Goal: Information Seeking & Learning: Find specific page/section

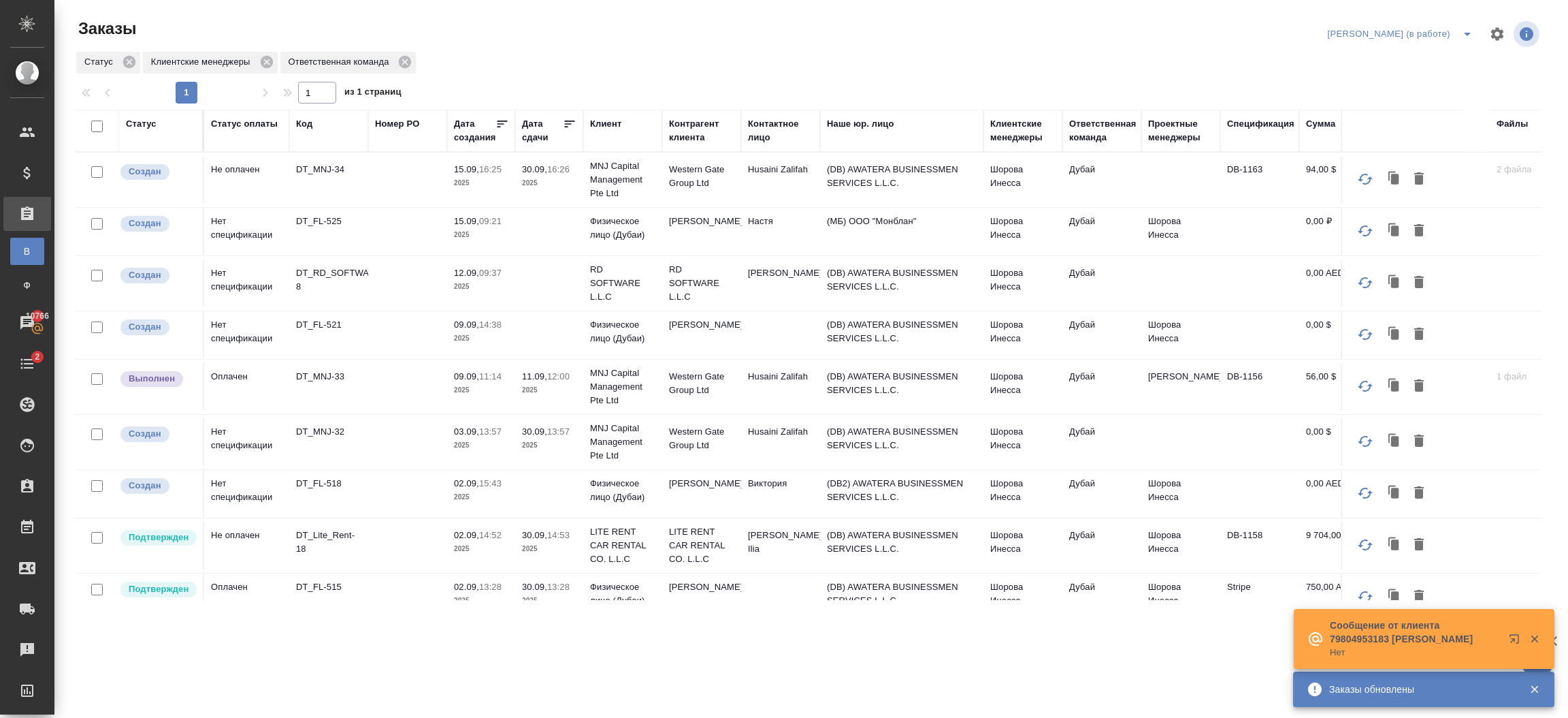
click at [1020, 125] on div "Клиентские менеджеры" at bounding box center [1023, 131] width 66 height 28
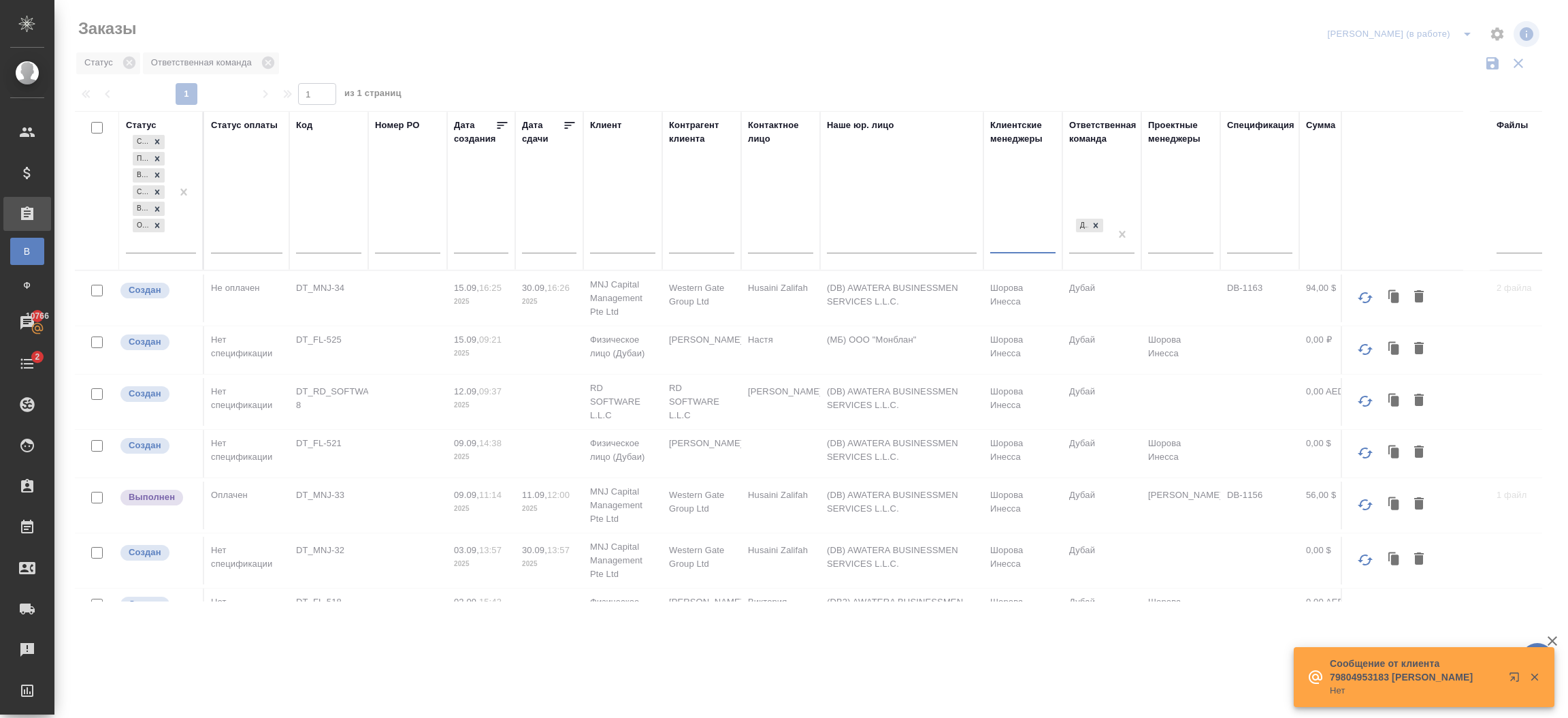
click at [1013, 233] on div at bounding box center [1023, 239] width 66 height 20
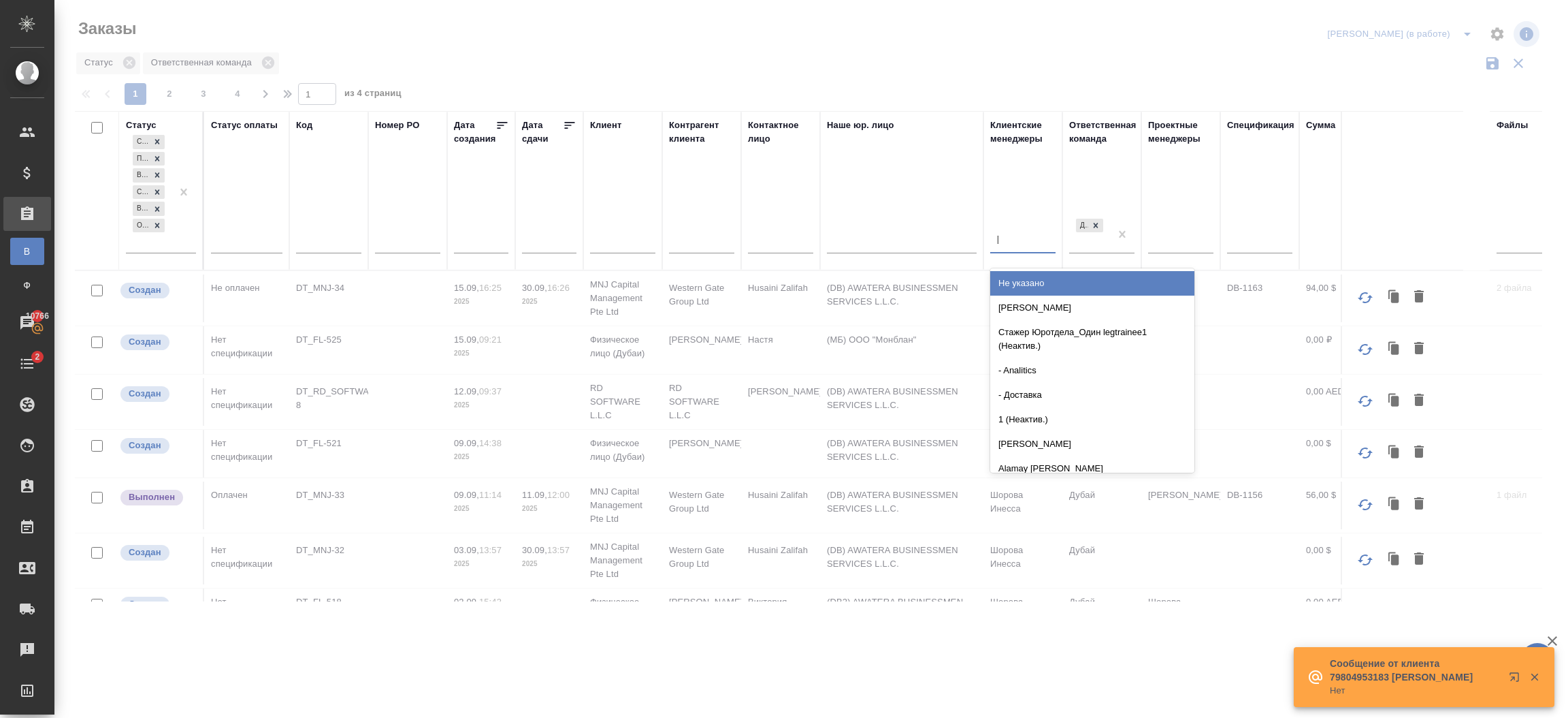
type input "Petro"
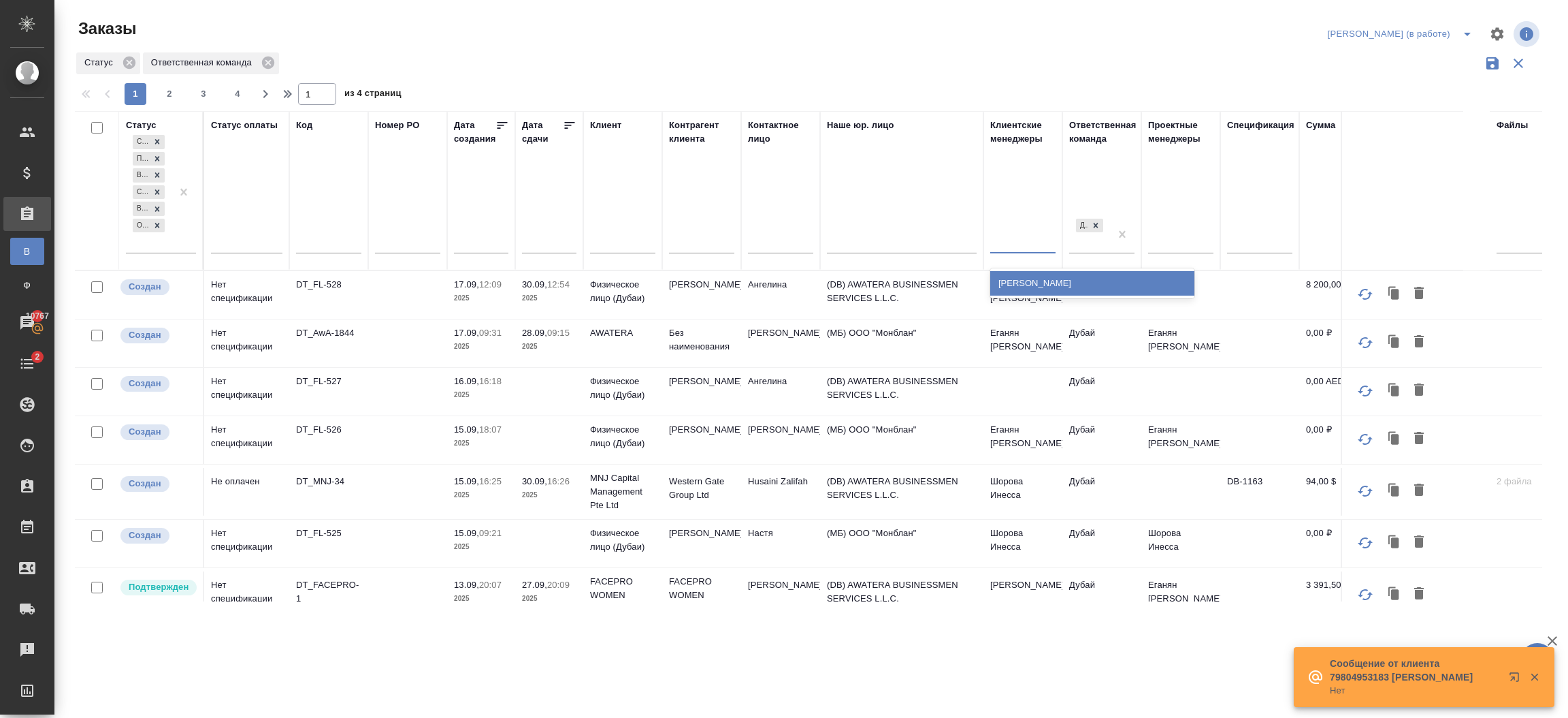
click at [1043, 236] on div "Petro" at bounding box center [1023, 239] width 66 height 20
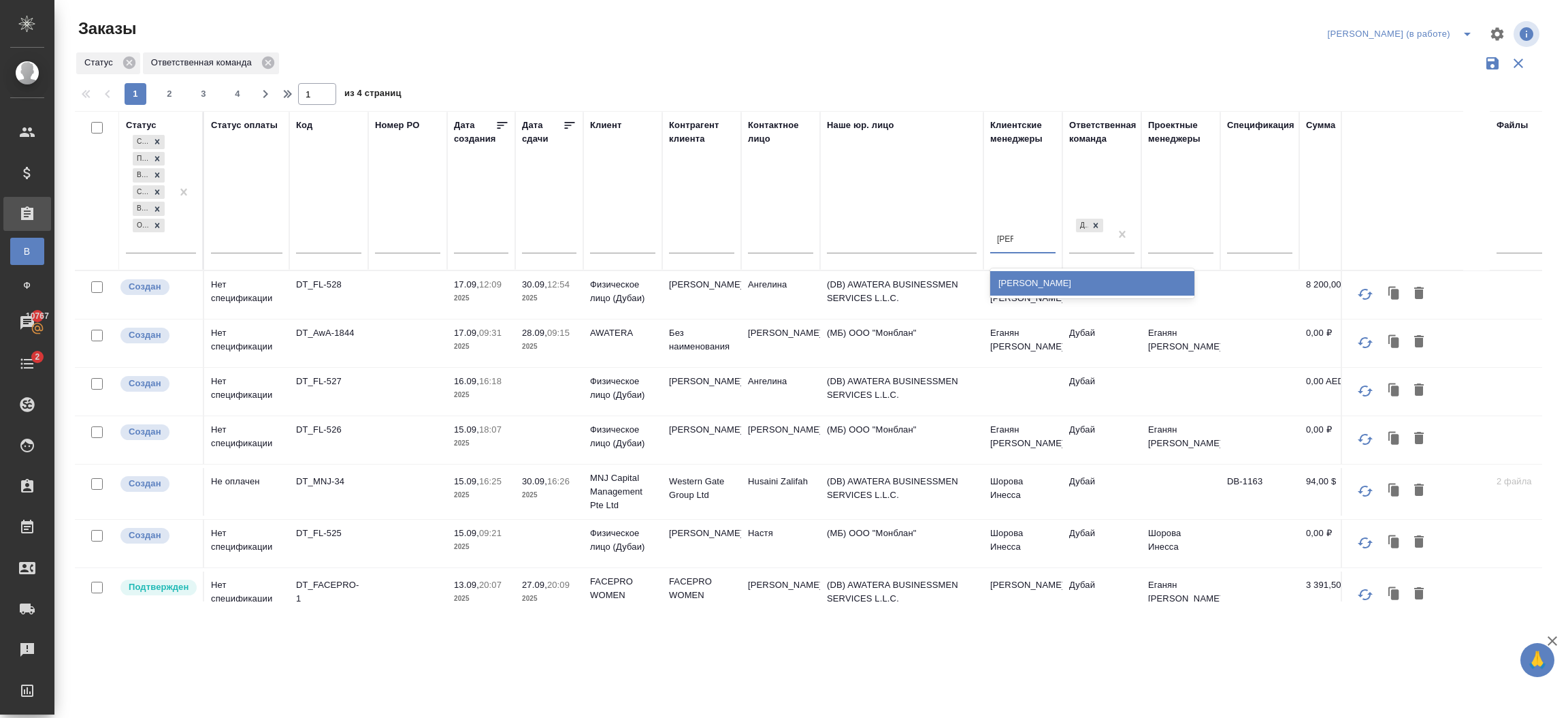
type input "Petro"
click at [1035, 284] on div "Solokha Petro" at bounding box center [1092, 283] width 204 height 25
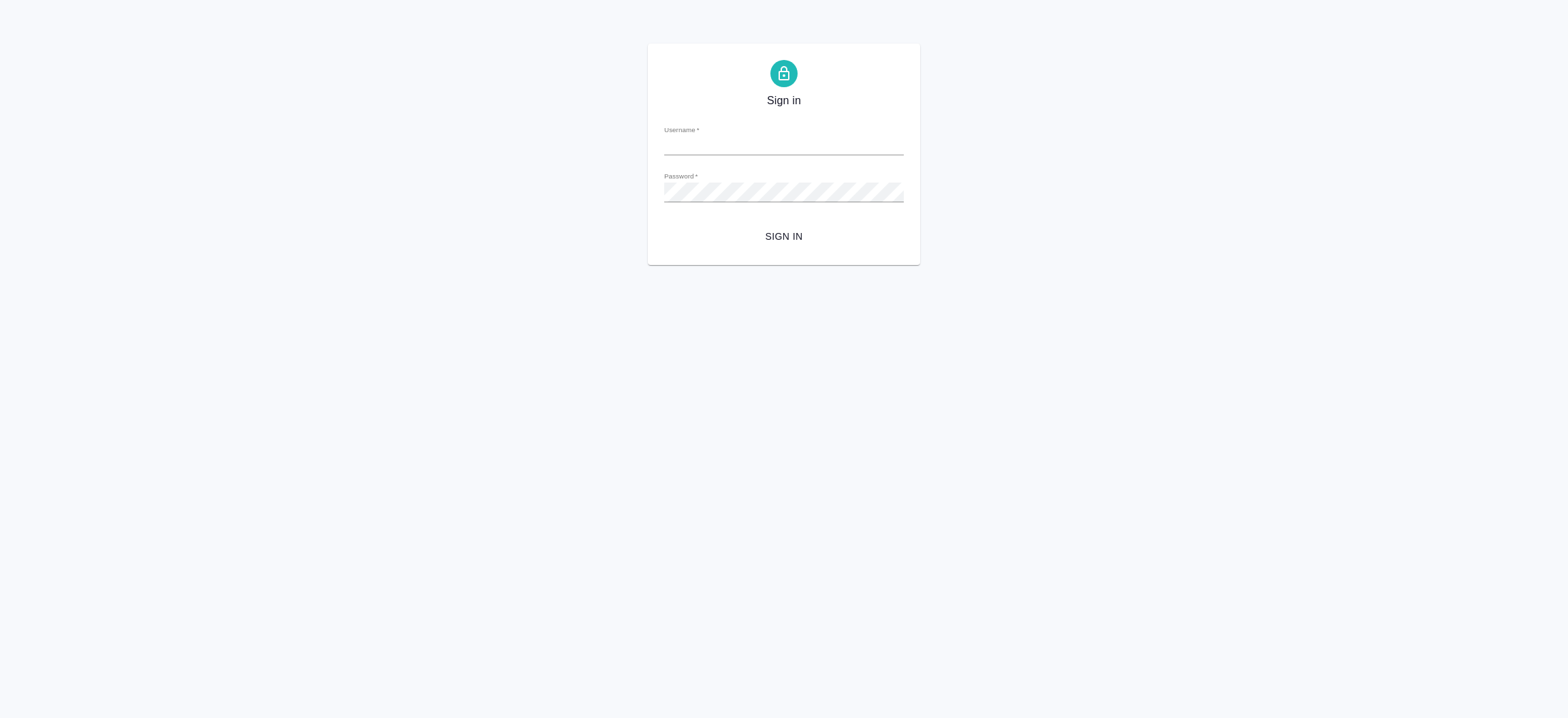
type input "[EMAIL_ADDRESS][DOMAIN_NAME]"
click at [801, 224] on button "Sign in" at bounding box center [784, 236] width 239 height 25
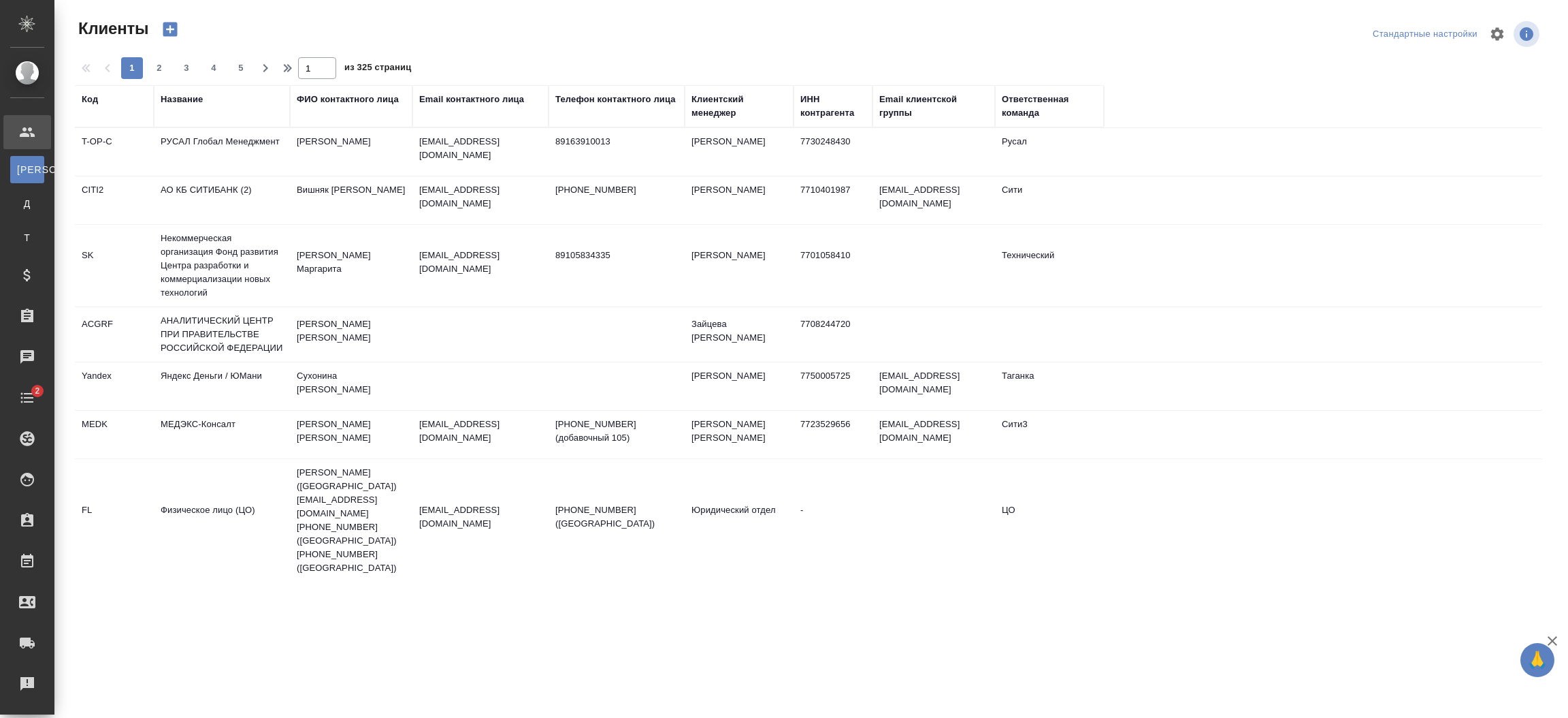
select select "RU"
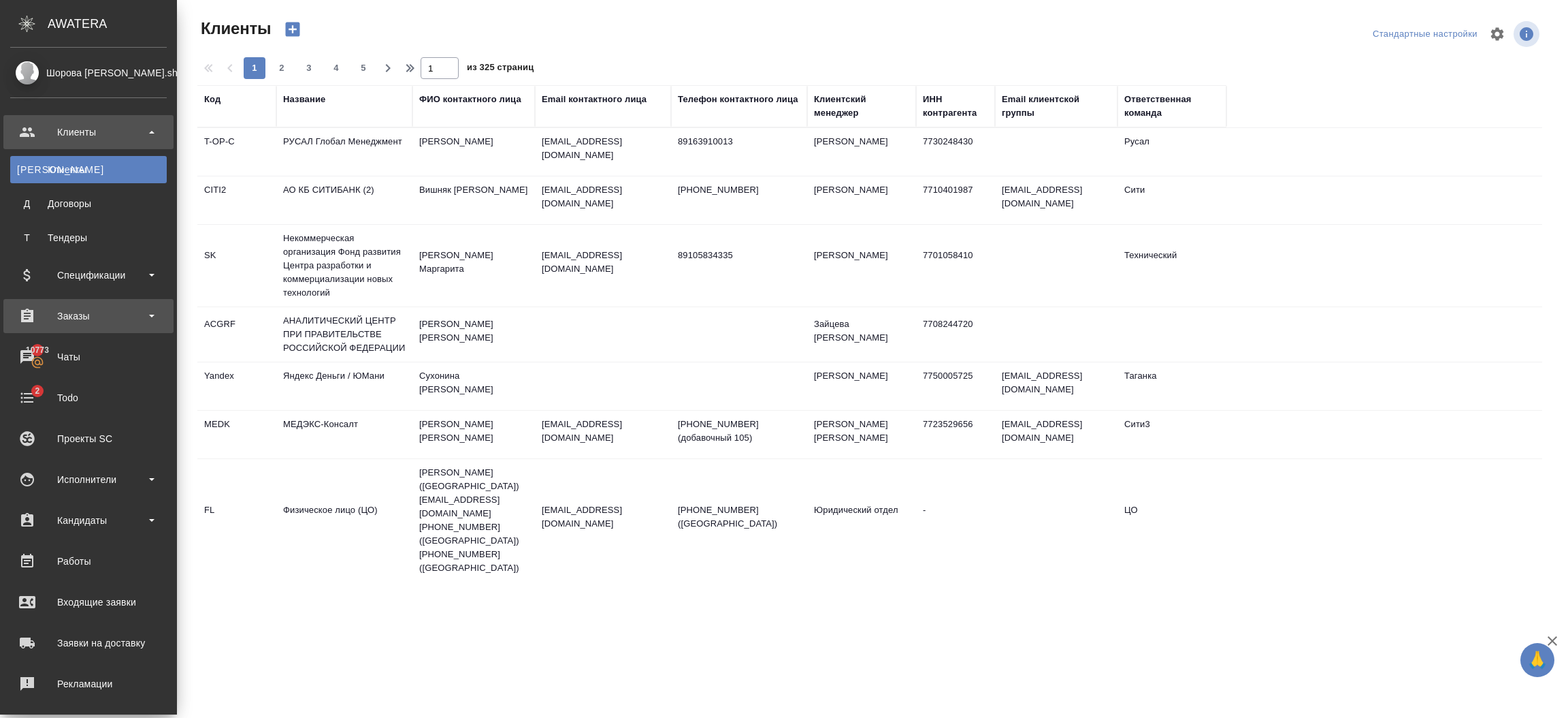
click at [103, 318] on div "Заказы" at bounding box center [89, 316] width 156 height 20
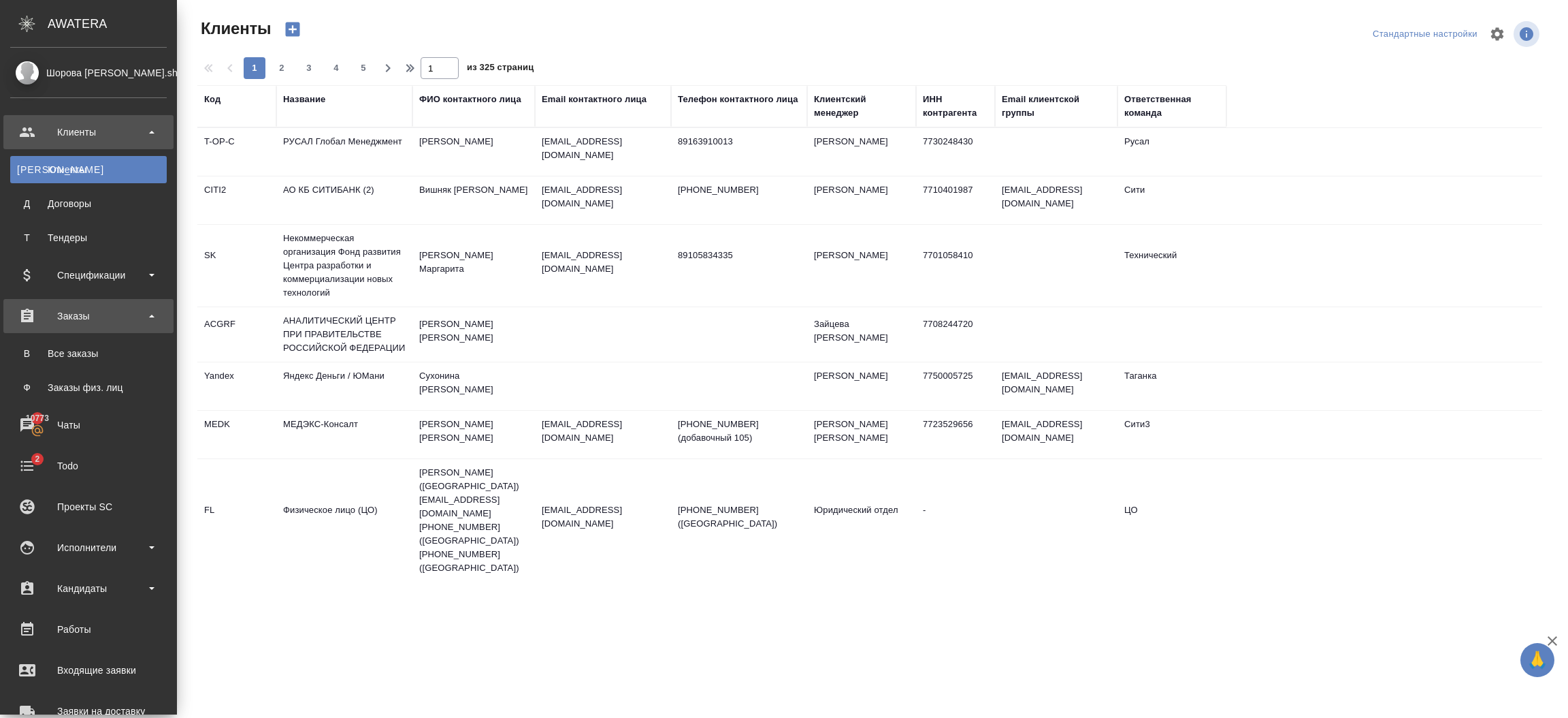
click at [121, 330] on div "Заказы" at bounding box center [89, 316] width 171 height 34
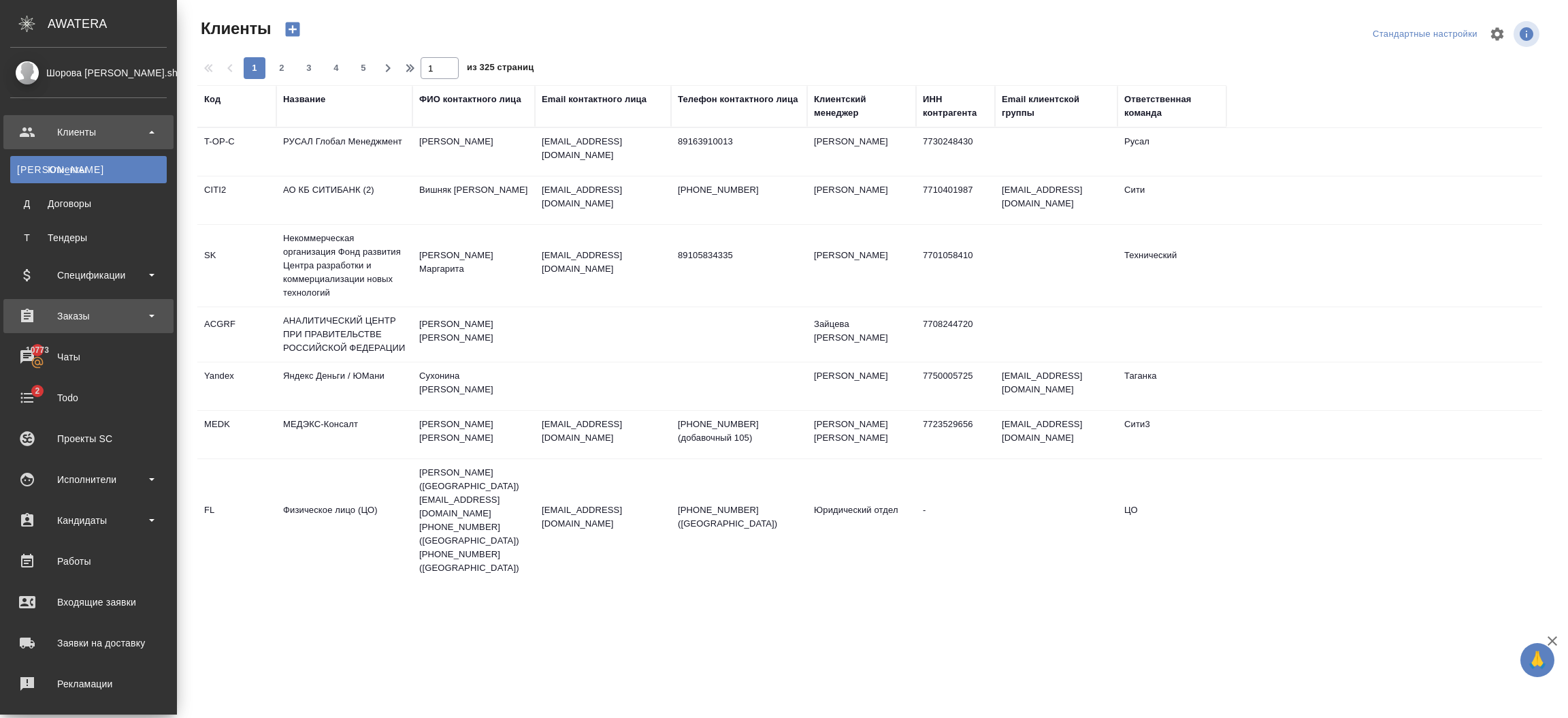
click at [81, 306] on div "Заказы" at bounding box center [89, 316] width 156 height 20
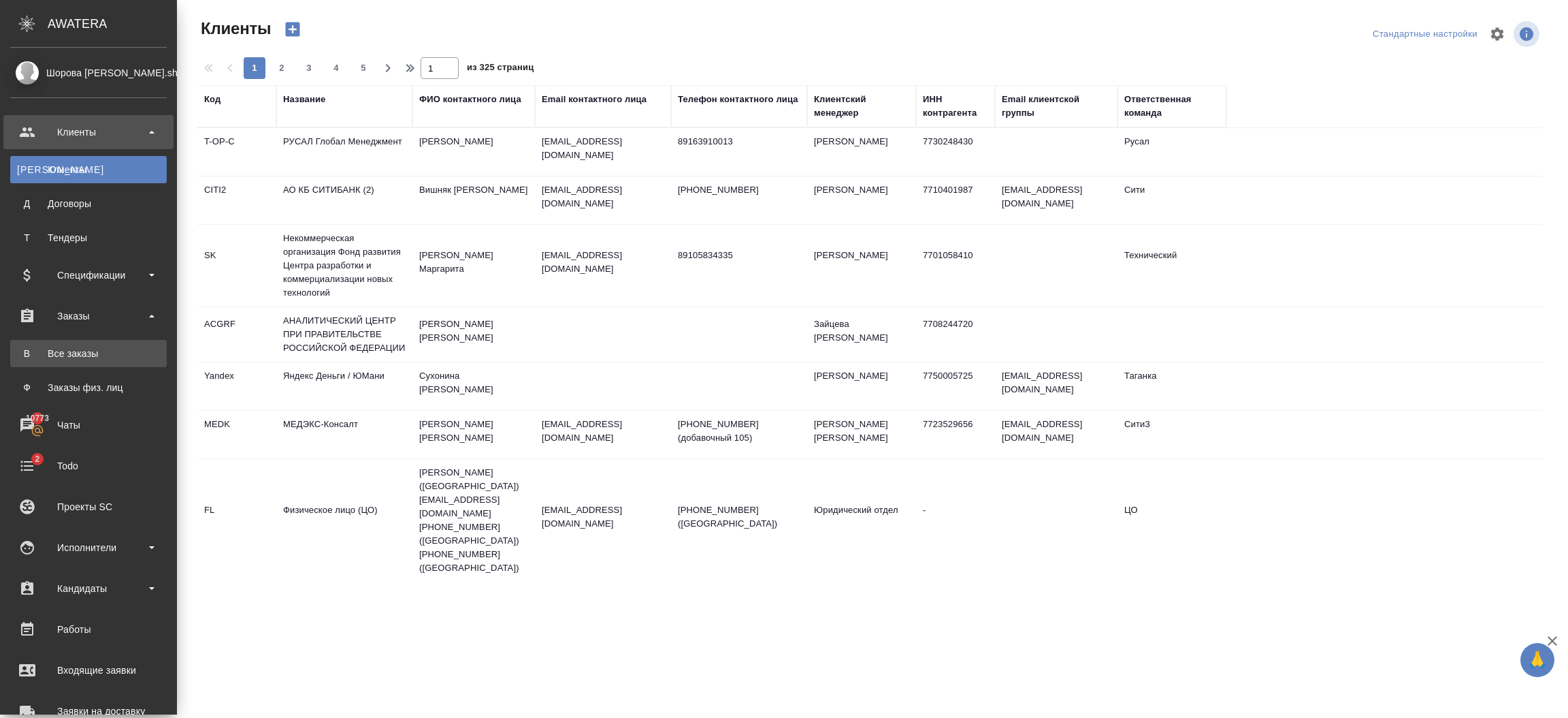
click at [71, 354] on div "Все заказы" at bounding box center [89, 353] width 143 height 13
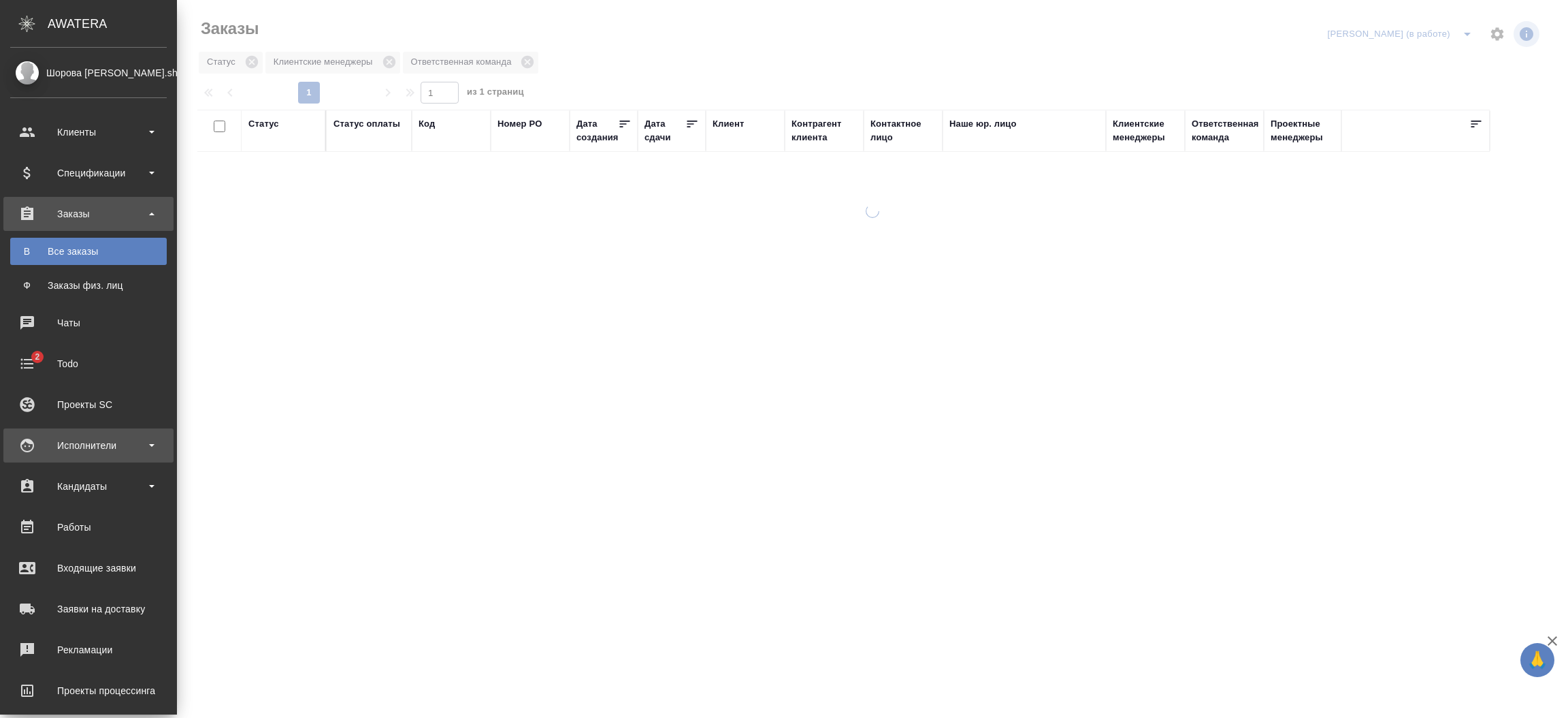
click at [103, 451] on div "Исполнители" at bounding box center [89, 444] width 156 height 20
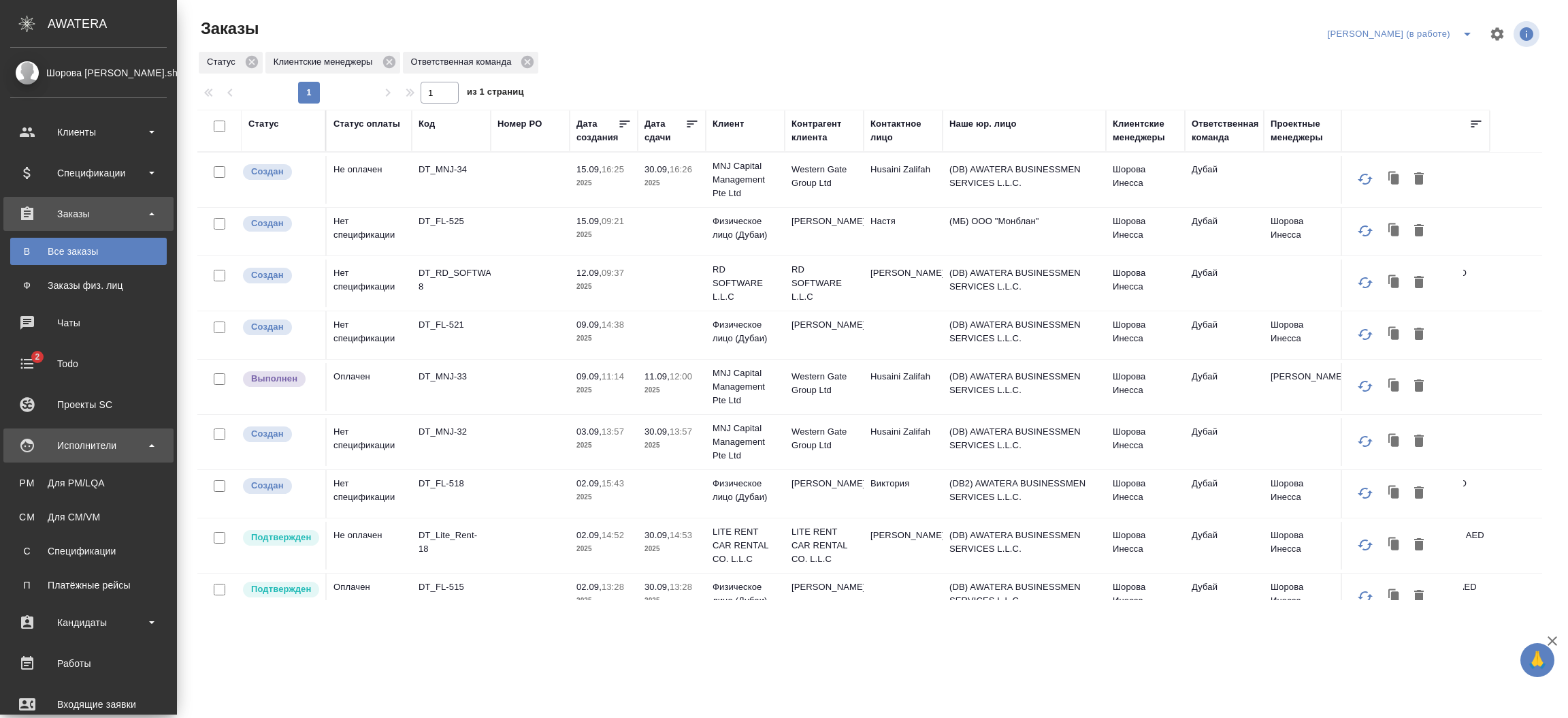
click at [103, 451] on div "Исполнители" at bounding box center [89, 444] width 156 height 20
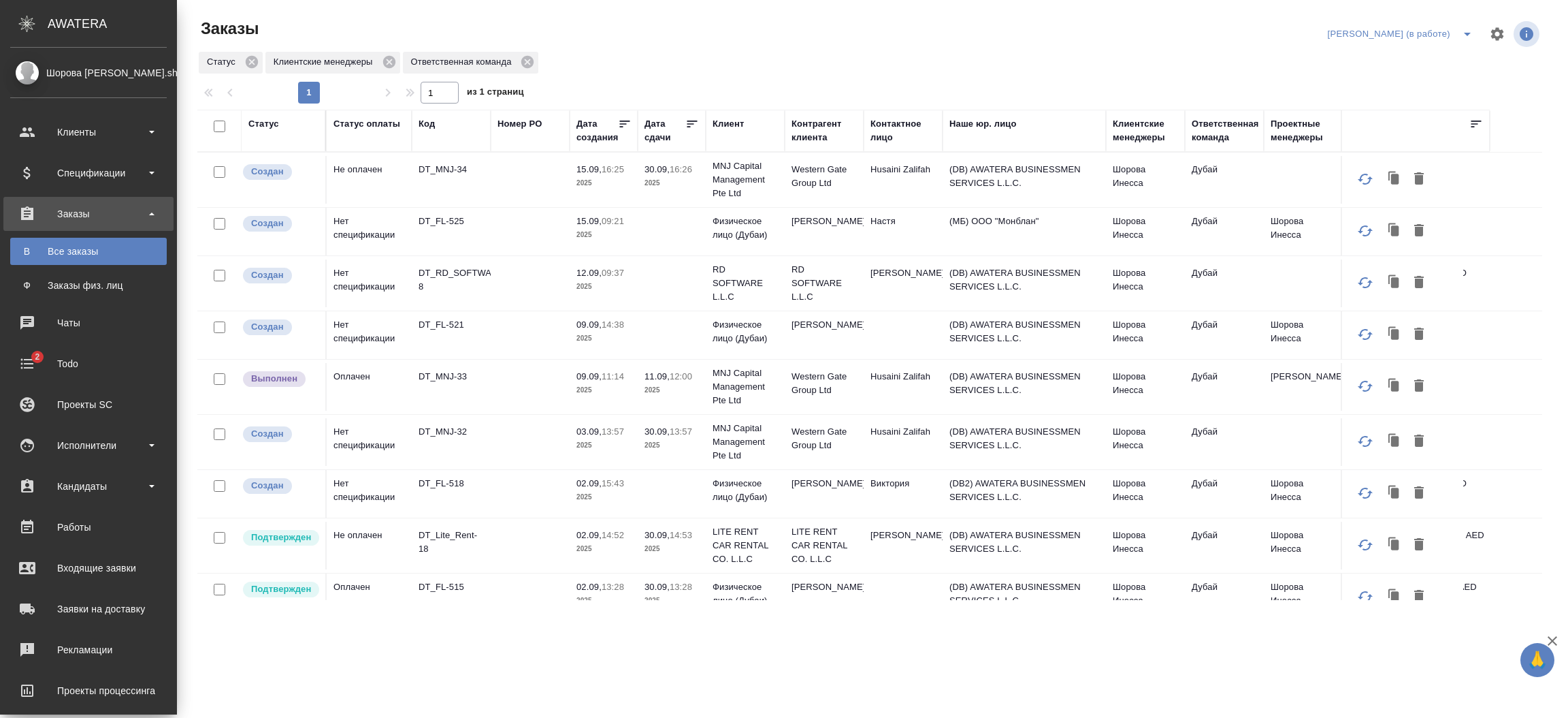
click at [97, 476] on div "Для PM/LQA" at bounding box center [89, 482] width 143 height 13
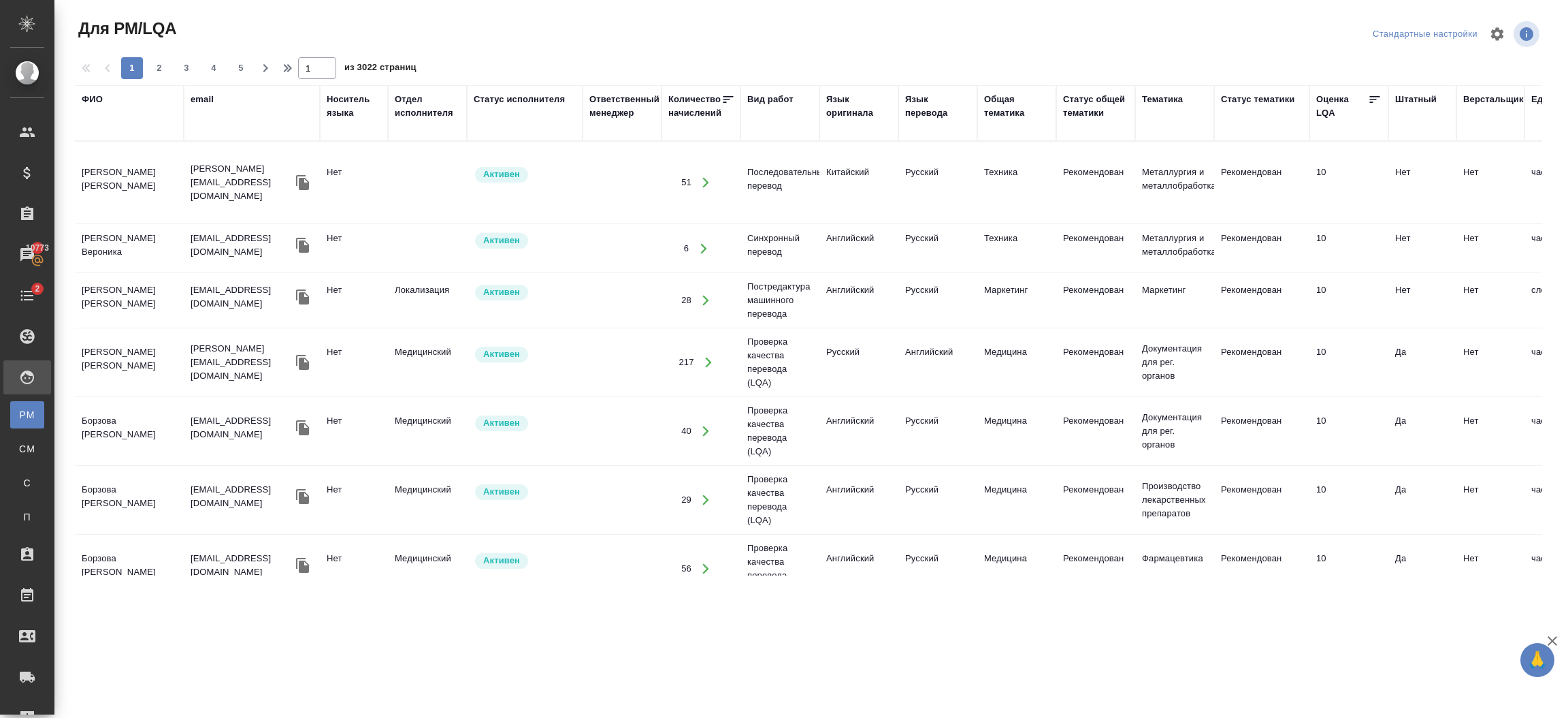
click at [100, 139] on th "ФИО" at bounding box center [130, 113] width 109 height 56
click at [93, 100] on div "ФИО" at bounding box center [92, 99] width 21 height 13
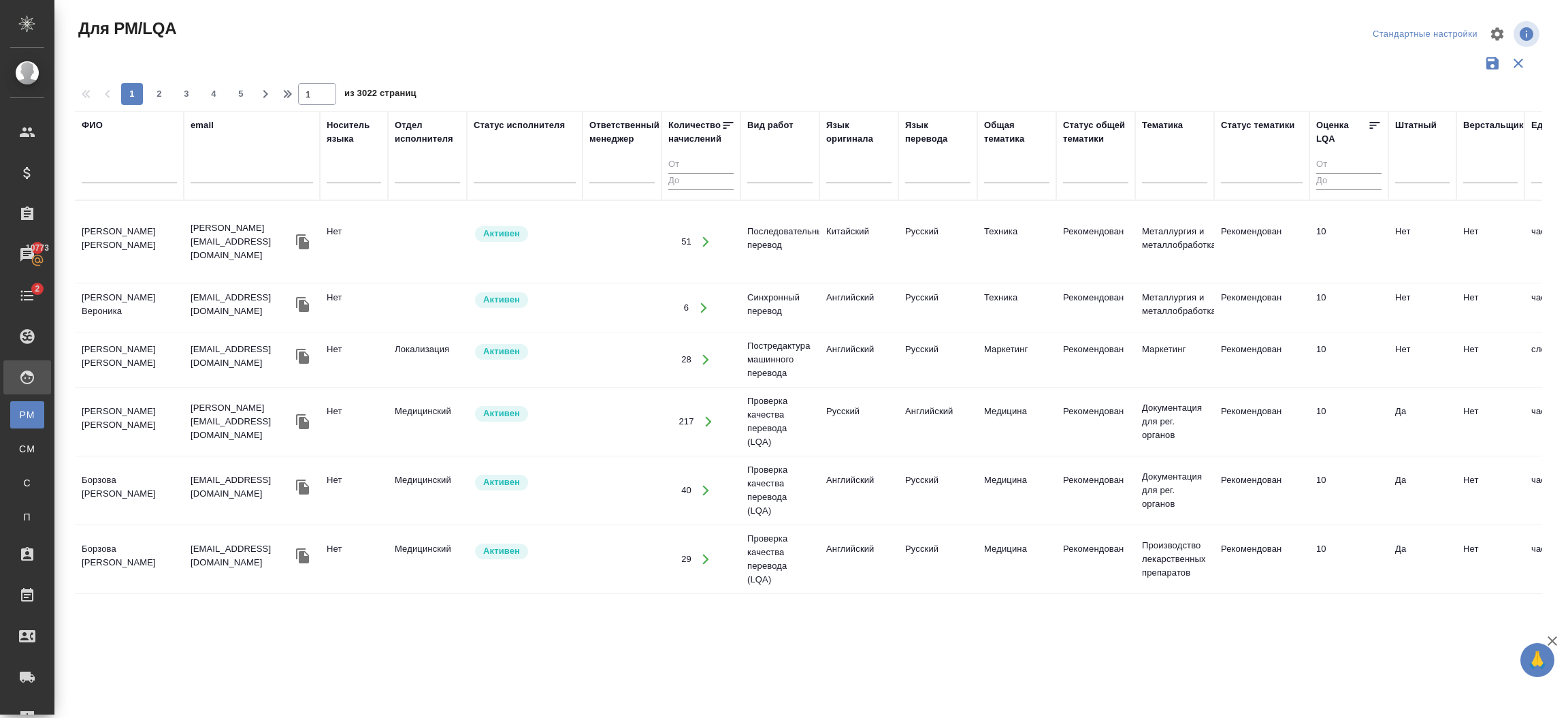
click at [132, 183] on div at bounding box center [130, 175] width 95 height 33
click at [130, 180] on input "text" at bounding box center [130, 174] width 95 height 17
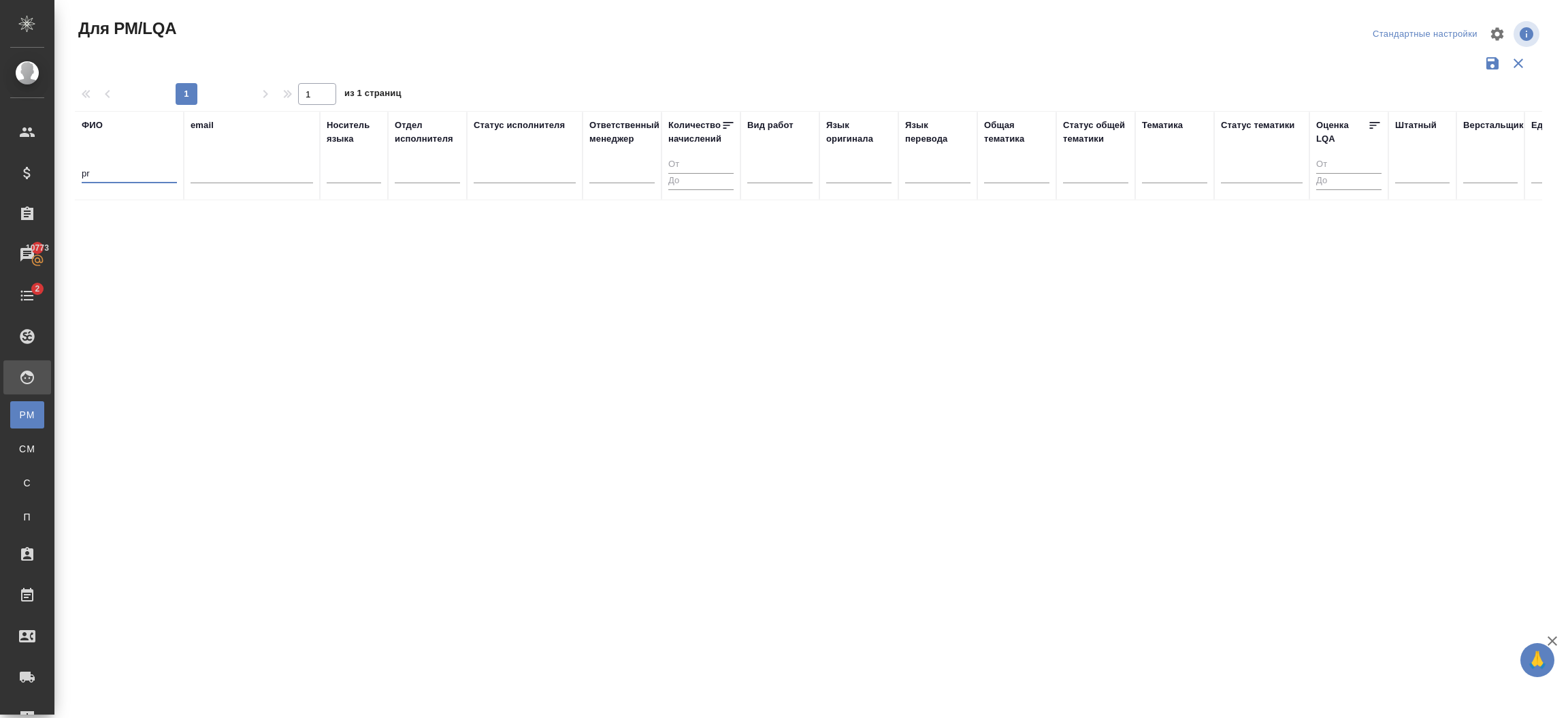
type input "p"
type input "PROMT"
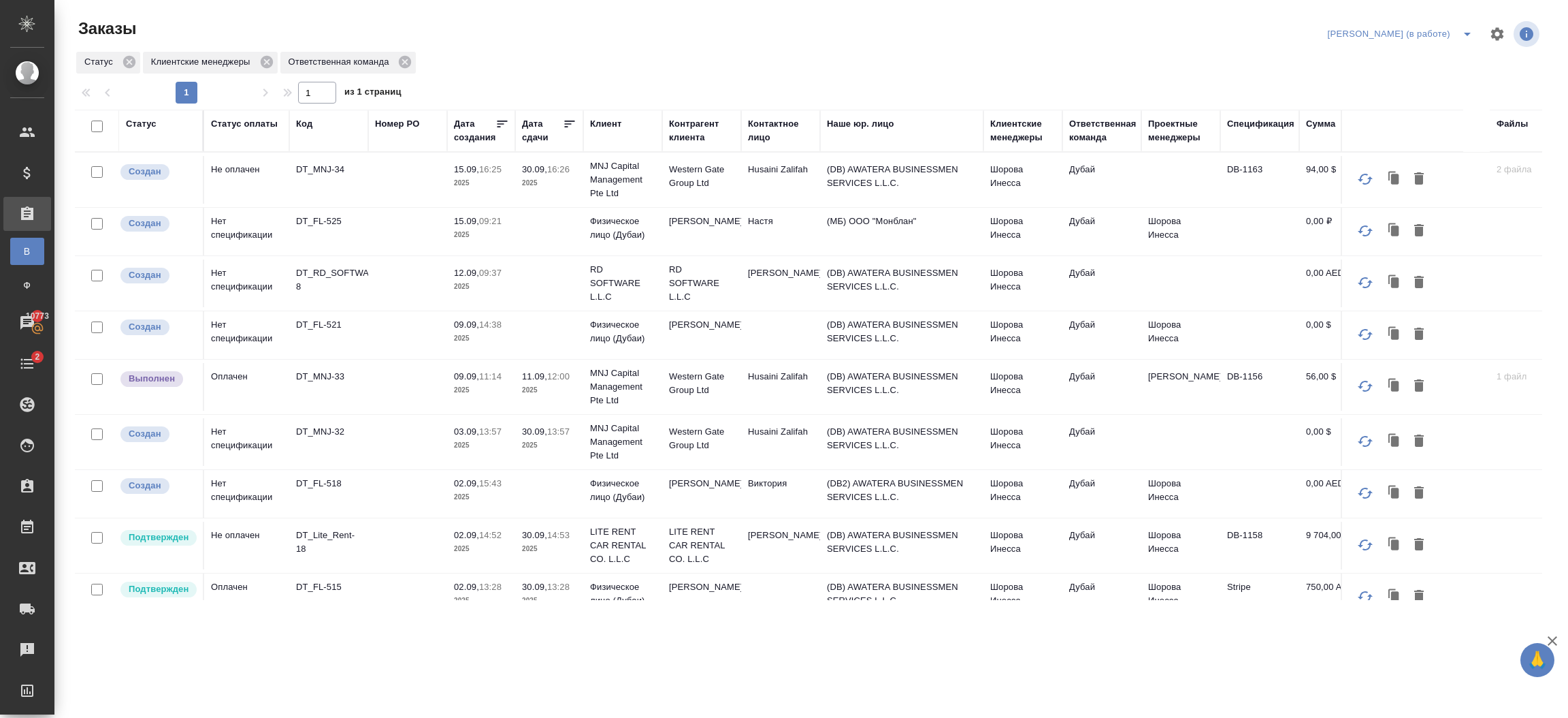
scroll to position [523, 0]
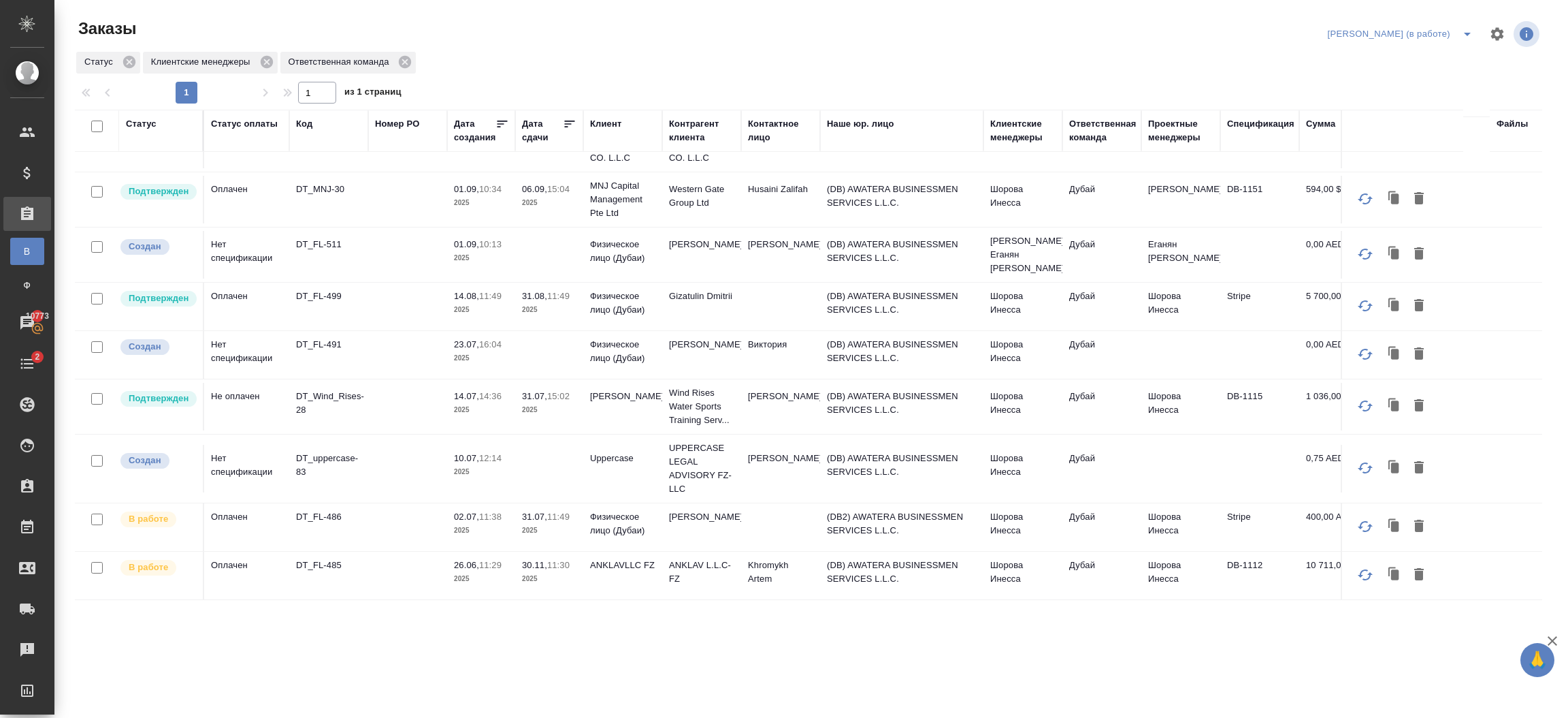
click at [597, 566] on td "ANKLAVLLC FZ" at bounding box center [622, 575] width 79 height 48
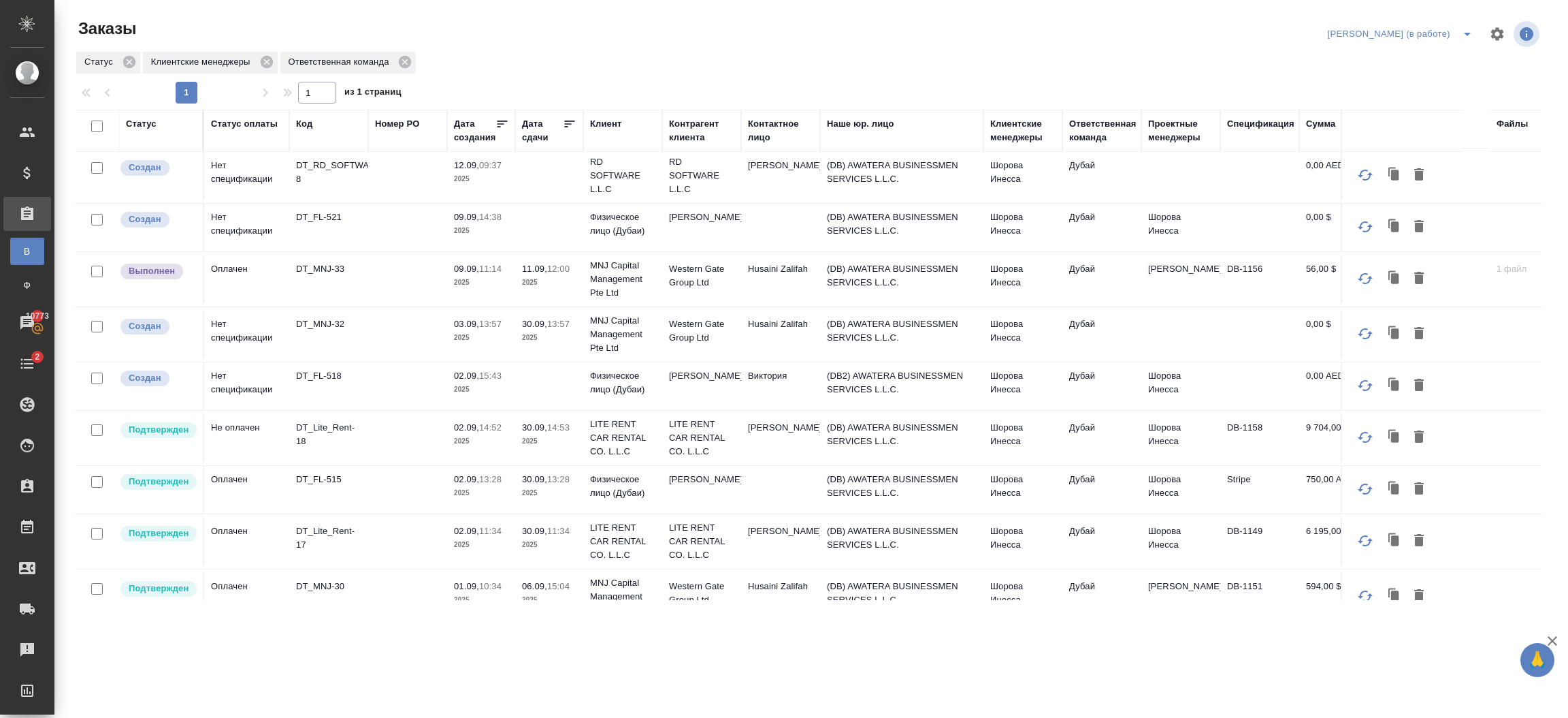
scroll to position [0, 0]
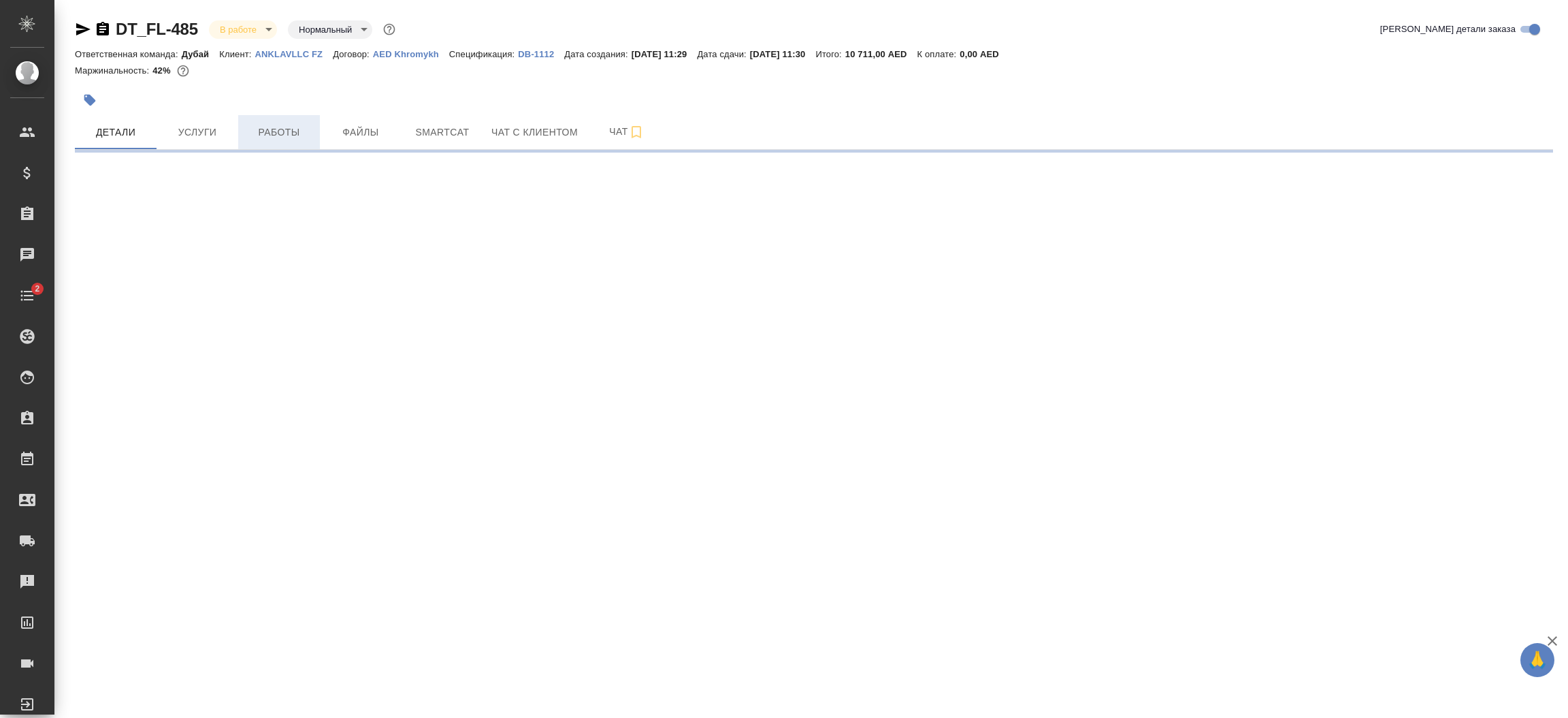
click at [296, 133] on span "Работы" at bounding box center [278, 133] width 66 height 17
select select "RU"
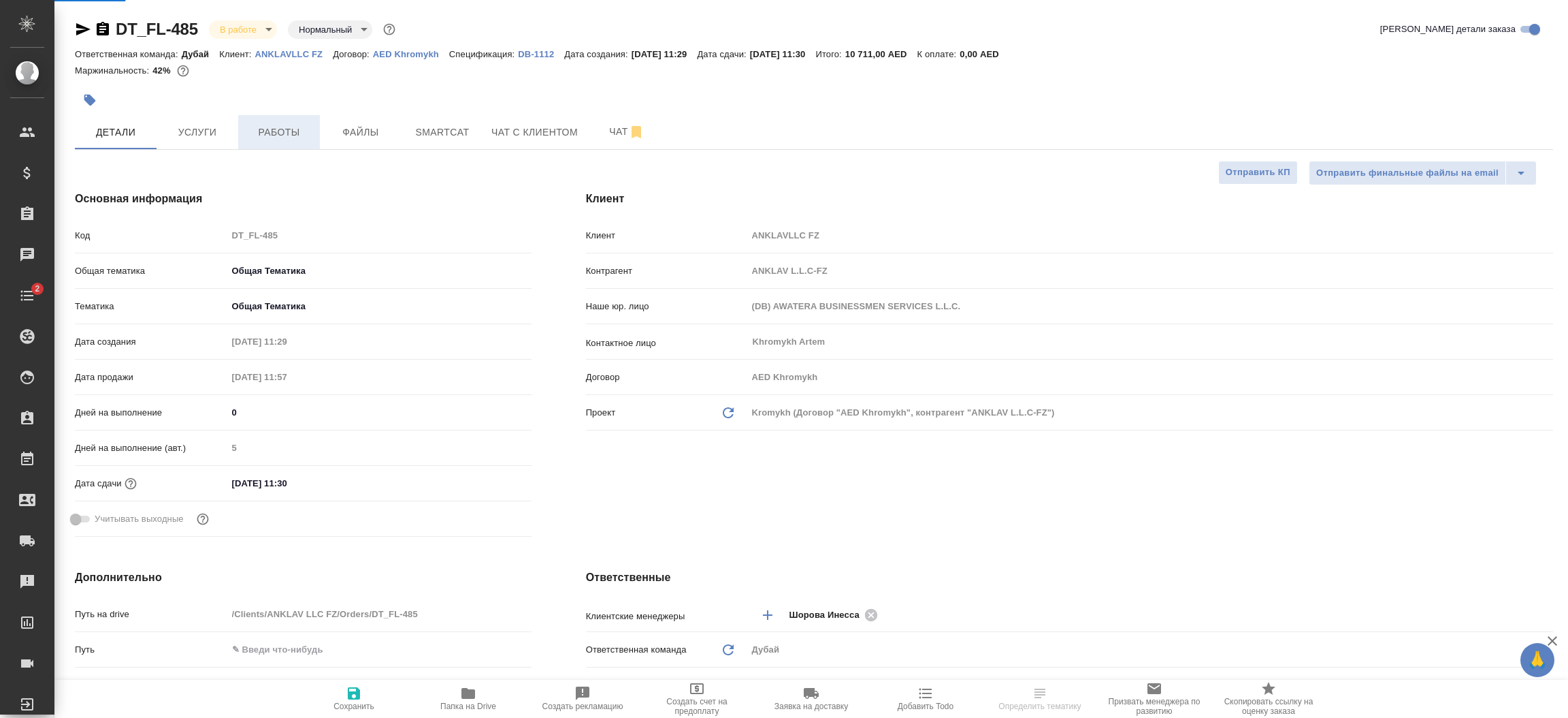
type textarea "x"
